Goal: Register for event/course

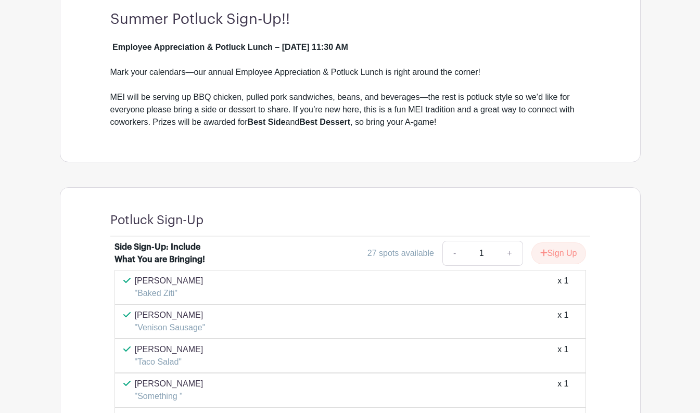
scroll to position [364, 0]
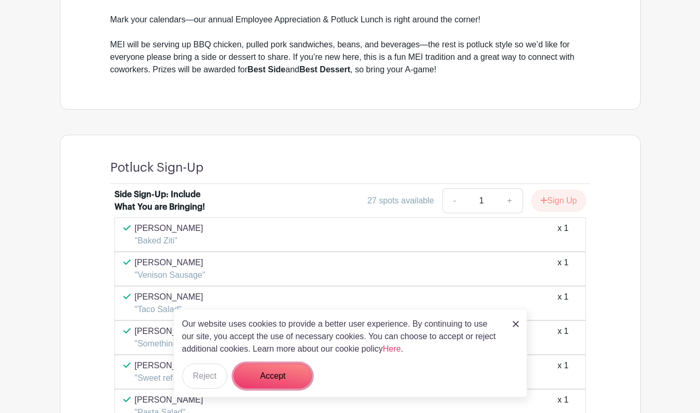
click at [260, 370] on button "Accept" at bounding box center [273, 376] width 78 height 25
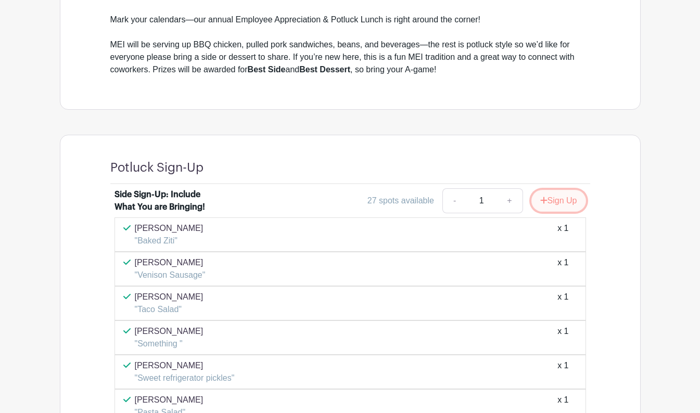
click at [563, 200] on button "Sign Up" at bounding box center [558, 201] width 55 height 22
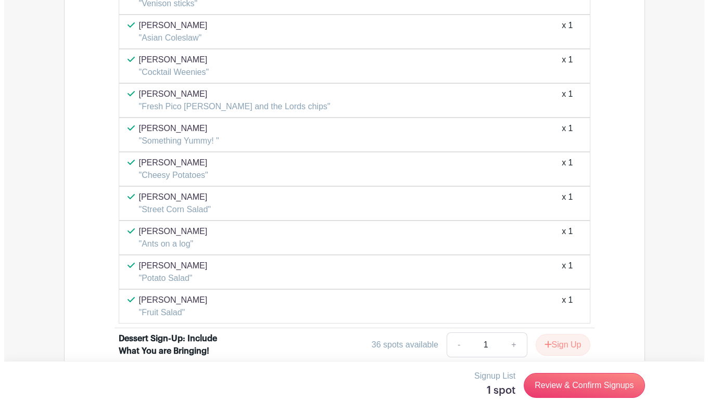
scroll to position [937, 0]
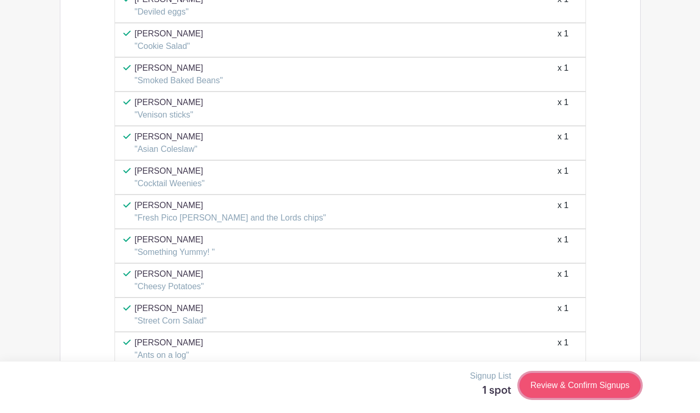
click at [561, 386] on link "Review & Confirm Signups" at bounding box center [579, 385] width 121 height 25
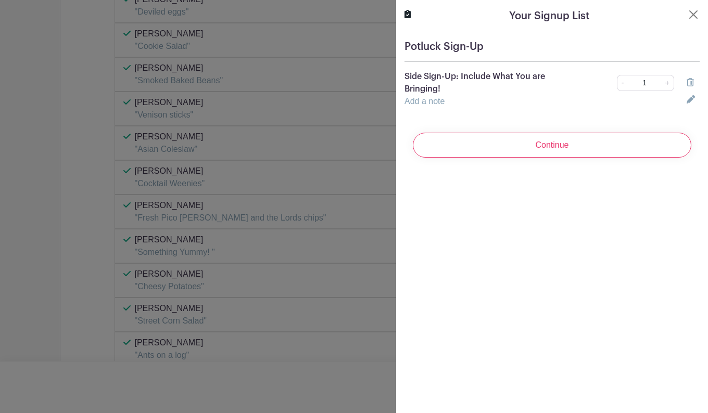
click at [419, 101] on link "Add a note" at bounding box center [424, 101] width 40 height 9
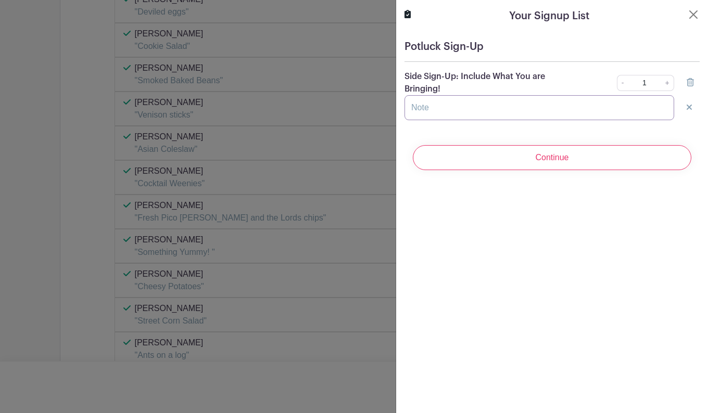
click at [419, 108] on input "text" at bounding box center [539, 107] width 270 height 25
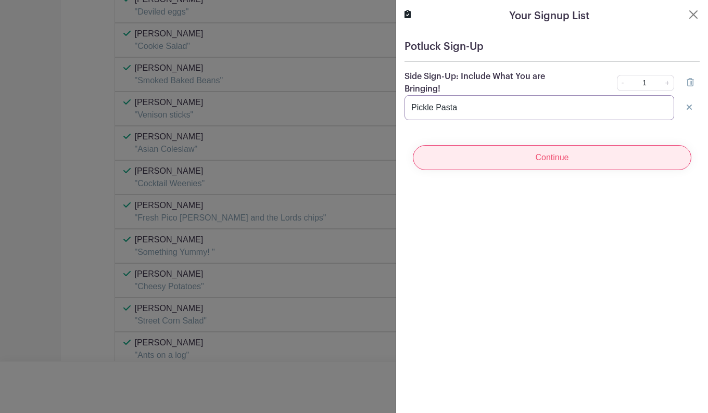
type input "Pickle Pasta"
click at [563, 158] on input "Continue" at bounding box center [552, 157] width 278 height 25
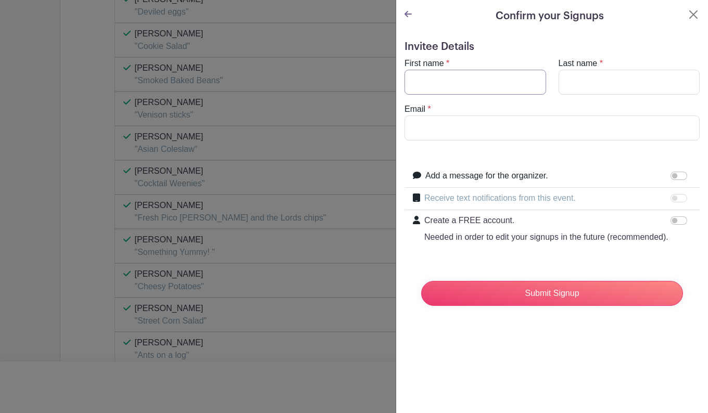
click at [454, 86] on input "First name" at bounding box center [475, 82] width 142 height 25
type input "[PERSON_NAME]"
type input "[PERSON_NAME][EMAIL_ADDRESS][PERSON_NAME][DOMAIN_NAME]"
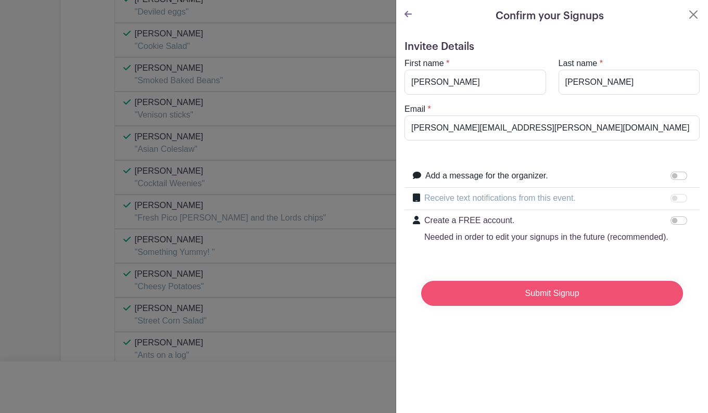
click at [527, 306] on input "Submit Signup" at bounding box center [552, 293] width 262 height 25
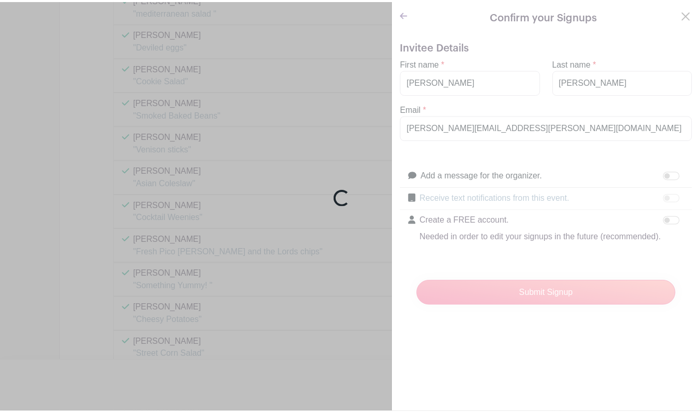
scroll to position [971, 0]
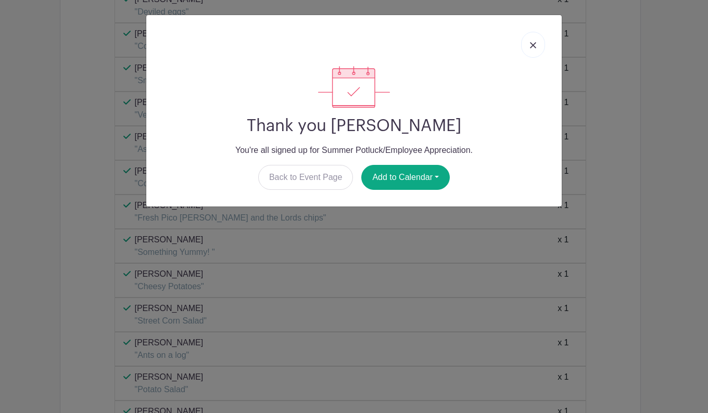
click at [532, 43] on img at bounding box center [533, 45] width 6 height 6
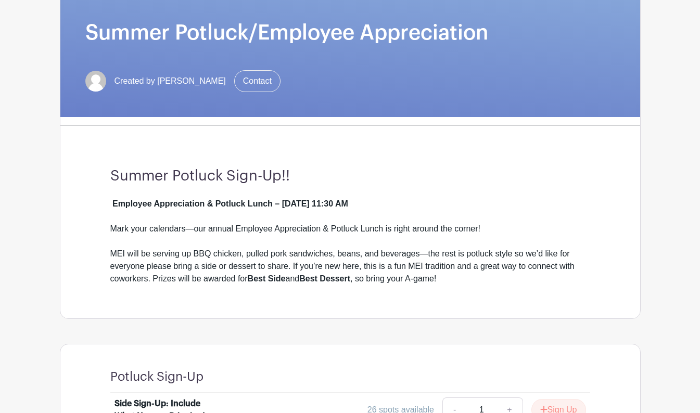
scroll to position [0, 0]
